Goal: Information Seeking & Learning: Learn about a topic

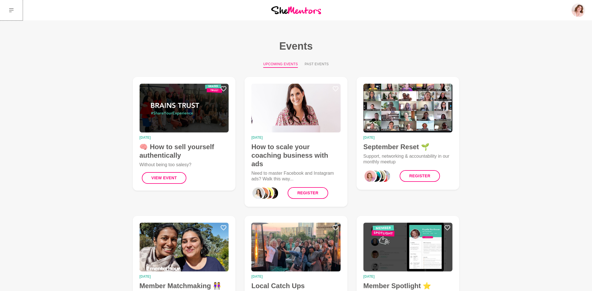
click at [13, 10] on icon at bounding box center [11, 10] width 5 height 5
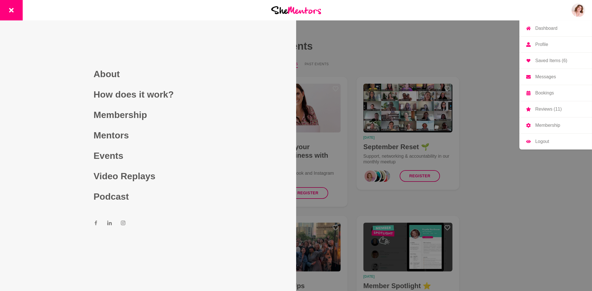
click at [578, 8] on img at bounding box center [578, 10] width 14 height 14
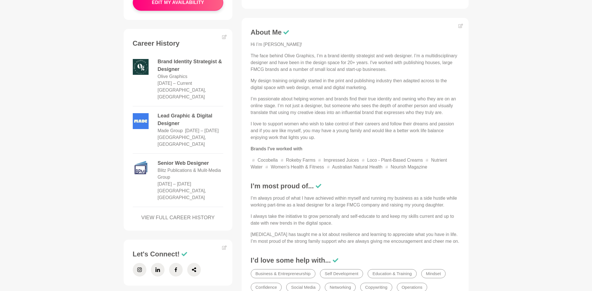
scroll to position [243, 0]
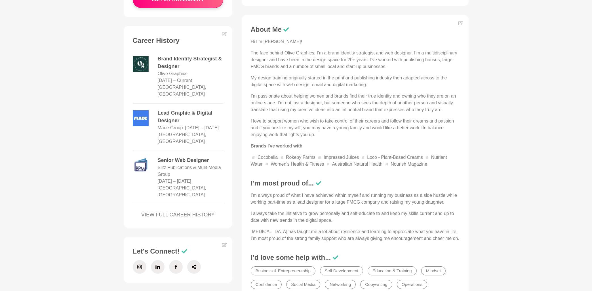
click at [179, 211] on link "VIEW FULL CAREER HISTORY" at bounding box center [178, 215] width 91 height 8
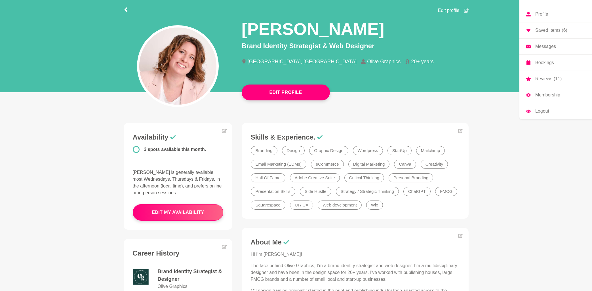
scroll to position [0, 0]
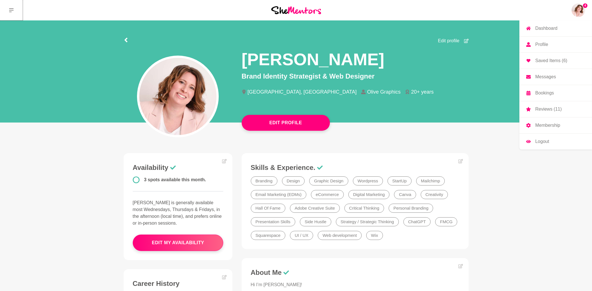
click at [12, 11] on icon at bounding box center [11, 10] width 5 height 5
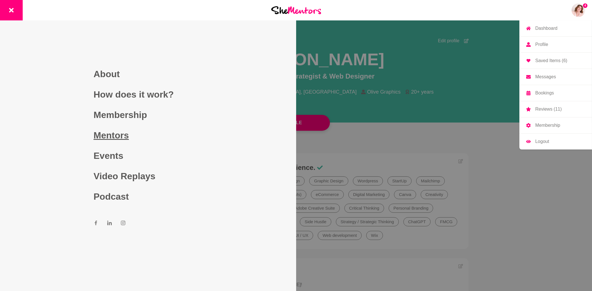
click at [103, 136] on link "Mentors" at bounding box center [148, 135] width 109 height 20
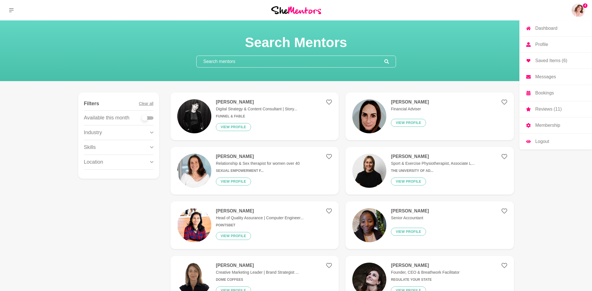
click at [150, 120] on div at bounding box center [147, 118] width 11 height 8
click at [151, 119] on div at bounding box center [147, 117] width 11 height 3
checkbox input "true"
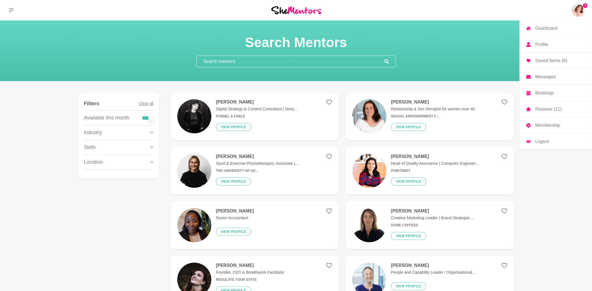
click at [150, 147] on div "Skills" at bounding box center [118, 147] width 69 height 14
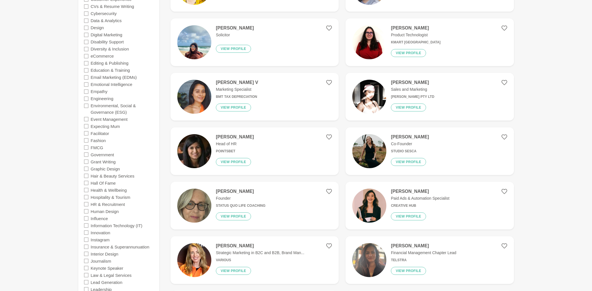
scroll to position [456, 0]
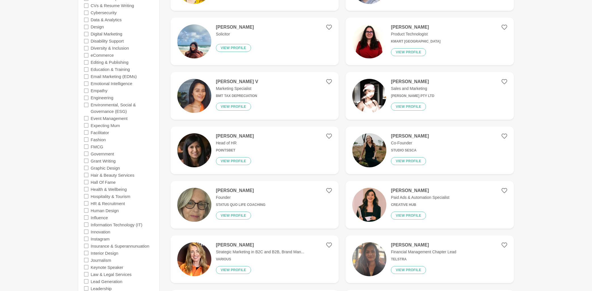
click at [87, 190] on icon at bounding box center [86, 189] width 5 height 5
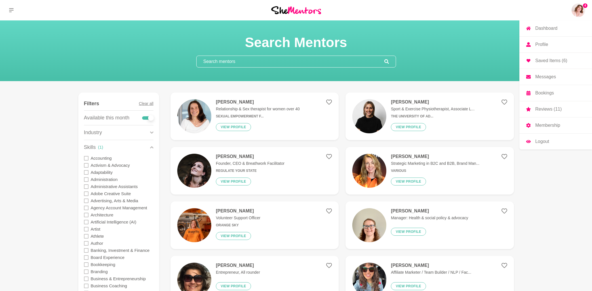
click at [232, 60] on input "text" at bounding box center [290, 61] width 188 height 11
paste input "Health & Wellbeing"
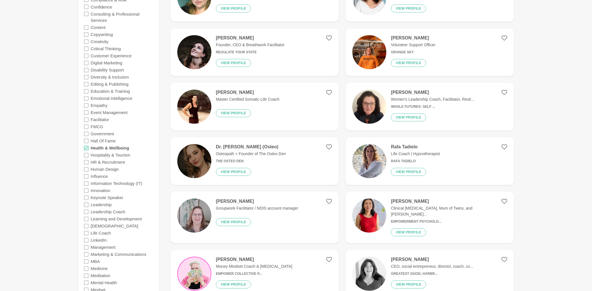
scroll to position [304, 0]
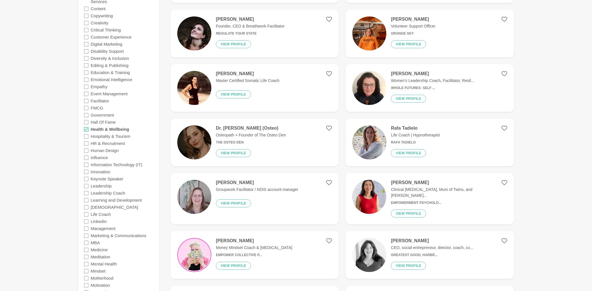
click at [86, 129] on icon at bounding box center [86, 129] width 5 height 5
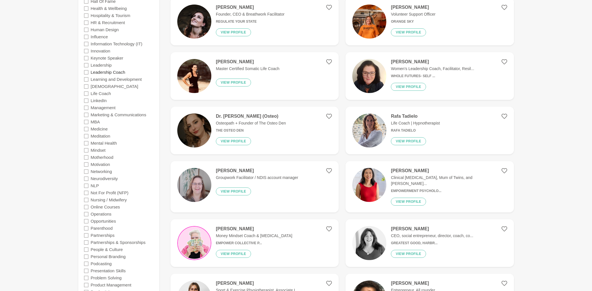
scroll to position [425, 0]
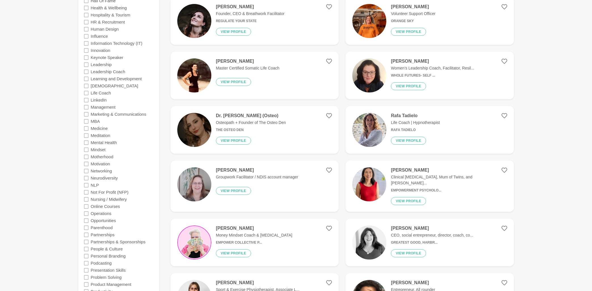
click at [86, 142] on icon at bounding box center [86, 142] width 5 height 5
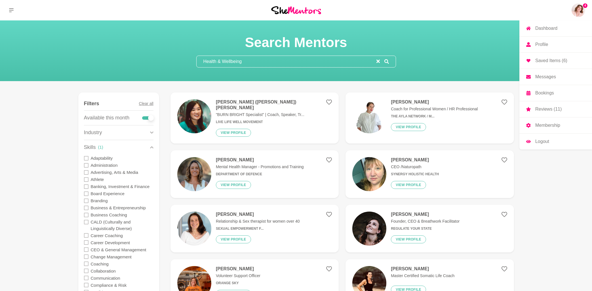
drag, startPoint x: 252, startPoint y: 61, endPoint x: 197, endPoint y: 61, distance: 55.0
click at [197, 61] on input "Health & Wellbeing" at bounding box center [286, 61] width 180 height 11
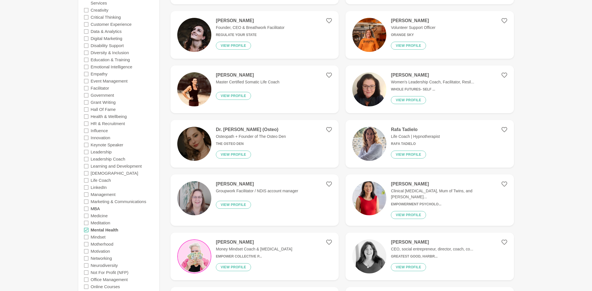
scroll to position [304, 0]
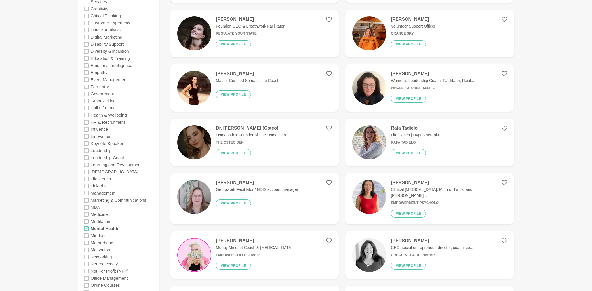
click at [86, 229] on icon at bounding box center [86, 228] width 5 height 5
click at [87, 236] on icon at bounding box center [86, 235] width 5 height 5
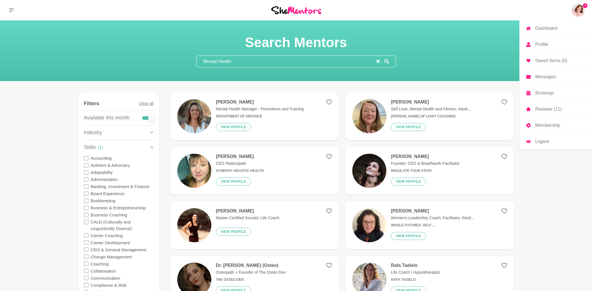
drag, startPoint x: 241, startPoint y: 61, endPoint x: 193, endPoint y: 62, distance: 47.9
click at [196, 62] on input "Mental Health" at bounding box center [286, 61] width 180 height 11
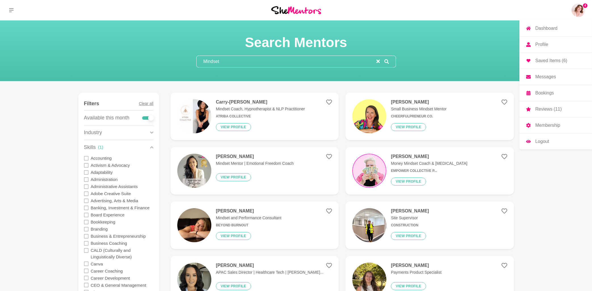
drag, startPoint x: 236, startPoint y: 62, endPoint x: 198, endPoint y: 62, distance: 37.4
click at [198, 62] on input "Mindset" at bounding box center [286, 61] width 180 height 11
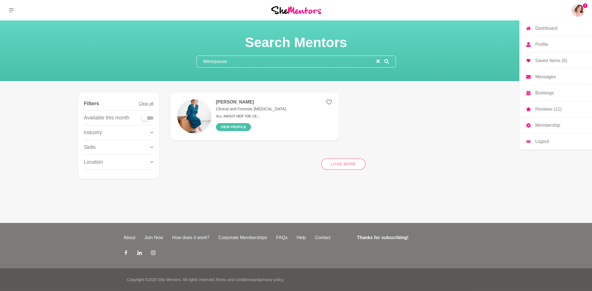
type input "Menopause"
click at [242, 129] on button "View profile" at bounding box center [233, 127] width 35 height 8
drag, startPoint x: 242, startPoint y: 63, endPoint x: 194, endPoint y: 62, distance: 48.5
click at [196, 63] on input "Menopause" at bounding box center [286, 61] width 180 height 11
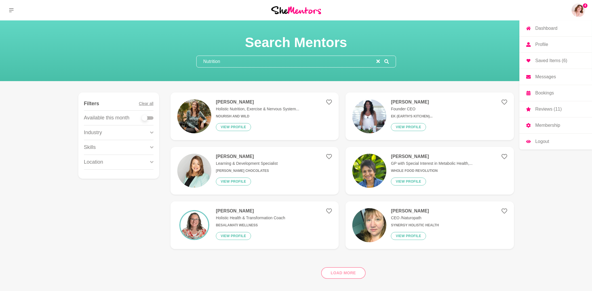
type input "Nutrition"
click at [150, 117] on div at bounding box center [147, 117] width 11 height 3
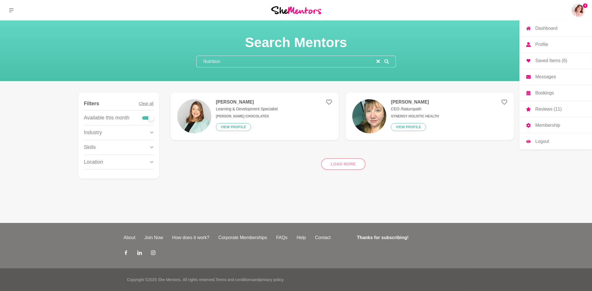
click at [144, 117] on div at bounding box center [147, 117] width 11 height 3
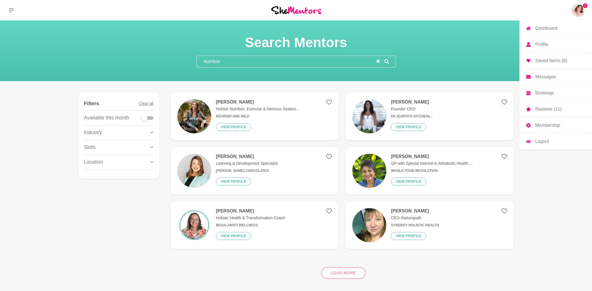
click at [152, 147] on icon at bounding box center [151, 147] width 3 height 8
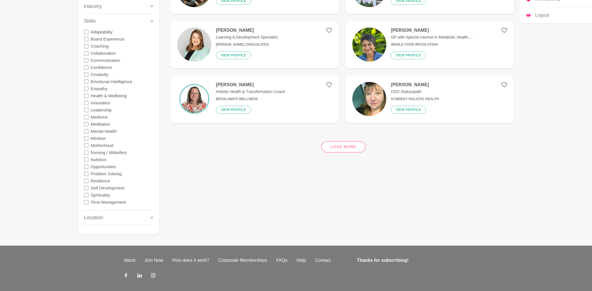
scroll to position [149, 0]
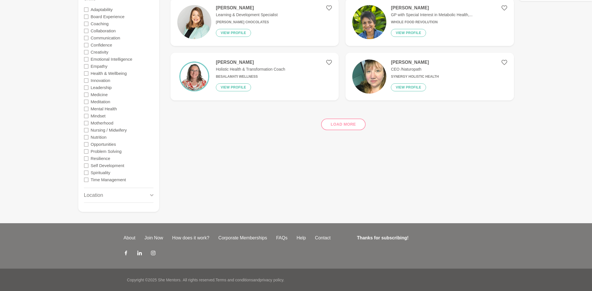
click at [86, 137] on icon at bounding box center [86, 137] width 5 height 5
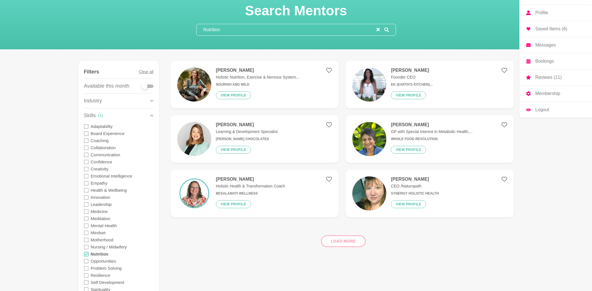
scroll to position [27, 0]
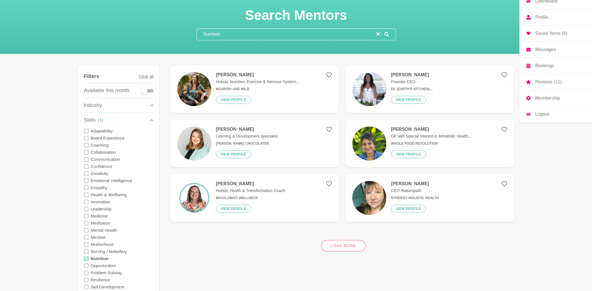
click at [151, 90] on div at bounding box center [147, 90] width 11 height 3
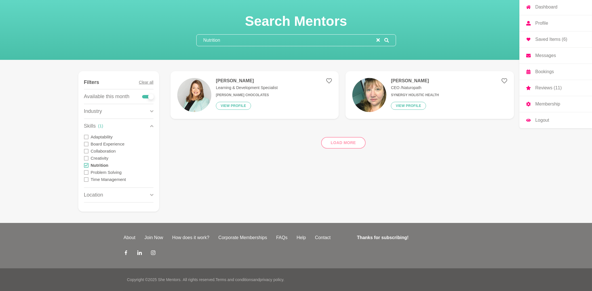
scroll to position [21, 0]
click at [143, 97] on div at bounding box center [147, 96] width 11 height 3
checkbox input "false"
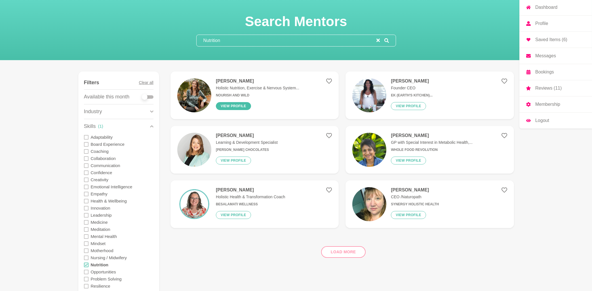
click at [238, 105] on button "View profile" at bounding box center [233, 106] width 35 height 8
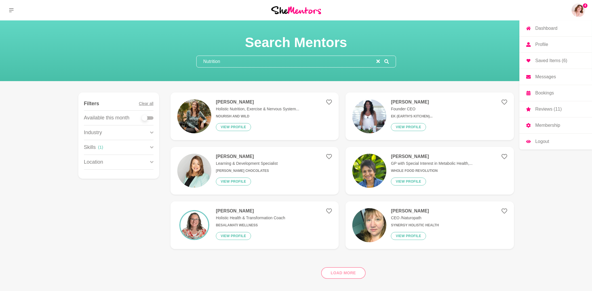
click at [551, 207] on main "Search Mentors Nutrition Show Filters Filters Clear all Available this month In…" at bounding box center [296, 159] width 592 height 279
click at [12, 11] on icon at bounding box center [11, 10] width 5 height 5
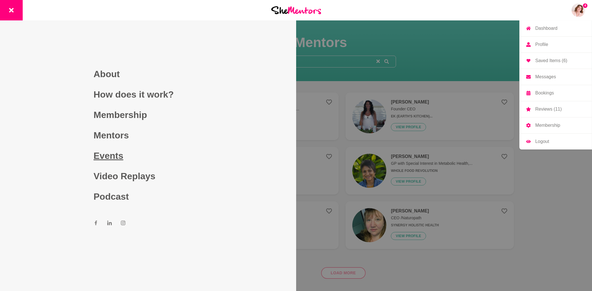
click at [104, 158] on link "Events" at bounding box center [148, 155] width 109 height 20
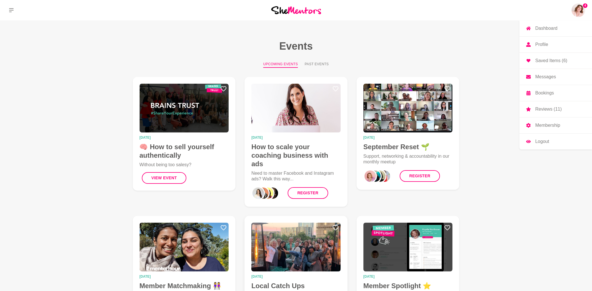
click at [298, 242] on img at bounding box center [295, 247] width 89 height 49
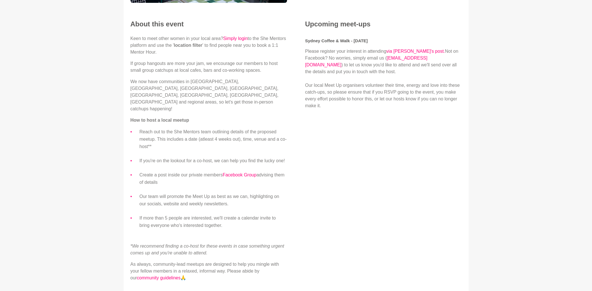
scroll to position [182, 0]
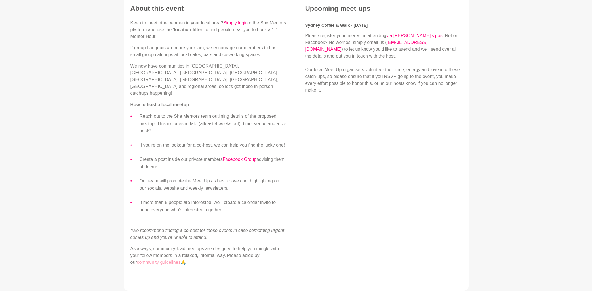
click at [155, 260] on link "community guidelines" at bounding box center [159, 262] width 44 height 5
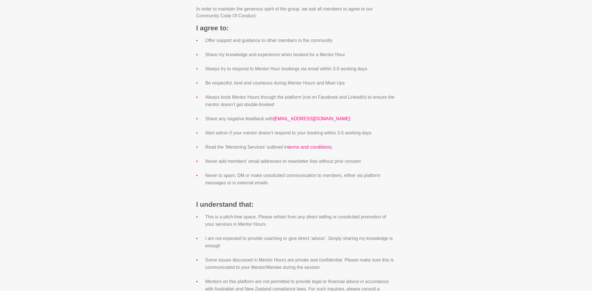
scroll to position [304, 0]
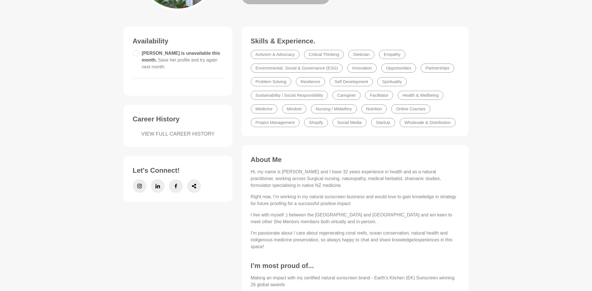
scroll to position [152, 0]
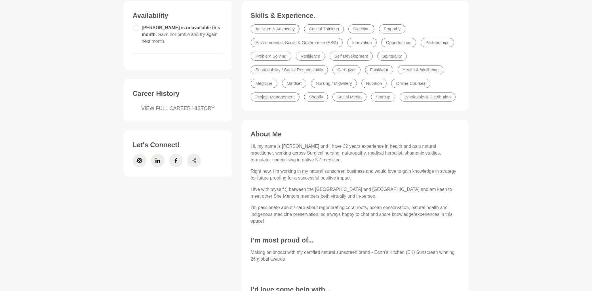
click at [196, 155] on icon at bounding box center [194, 161] width 5 height 14
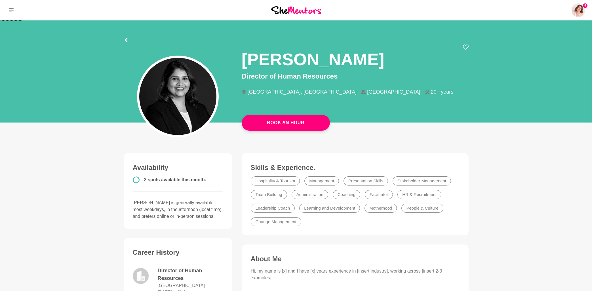
click at [12, 10] on icon at bounding box center [11, 10] width 5 height 5
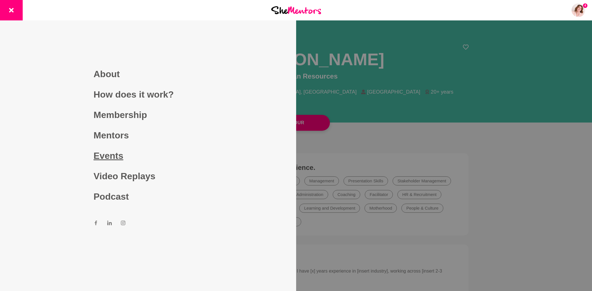
click at [117, 155] on link "Events" at bounding box center [148, 155] width 109 height 20
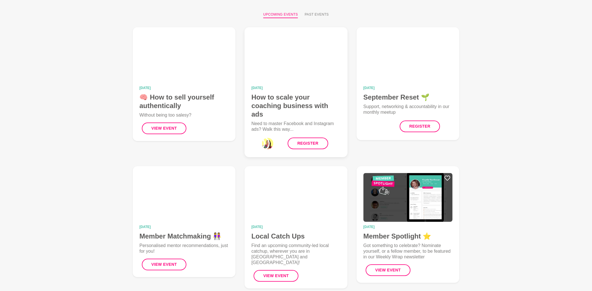
scroll to position [61, 0]
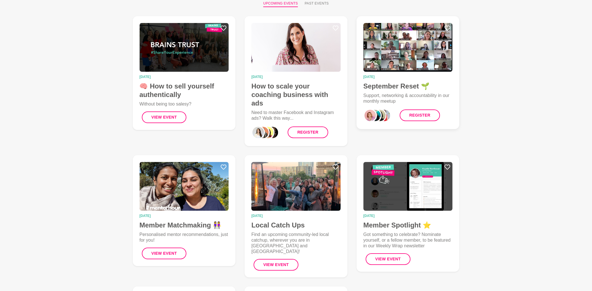
click at [416, 55] on img at bounding box center [407, 47] width 89 height 49
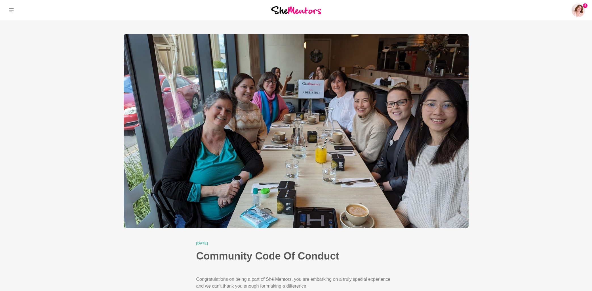
scroll to position [304, 0]
